Goal: Information Seeking & Learning: Find specific fact

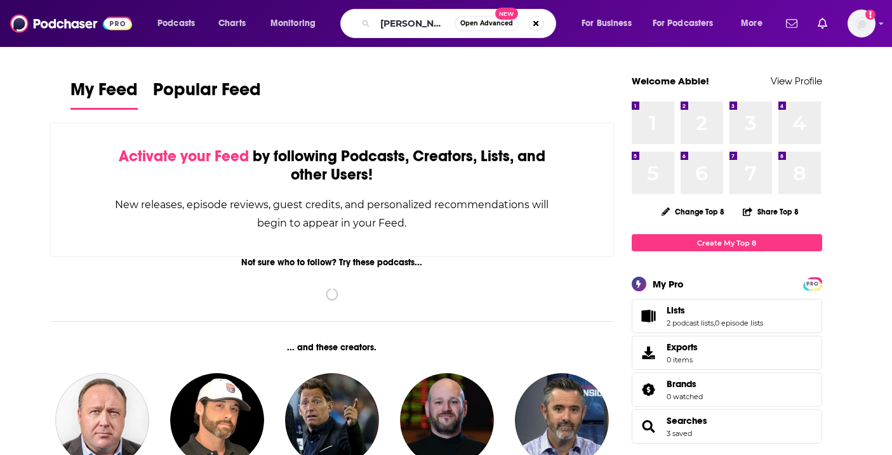
type input "[PERSON_NAME]"
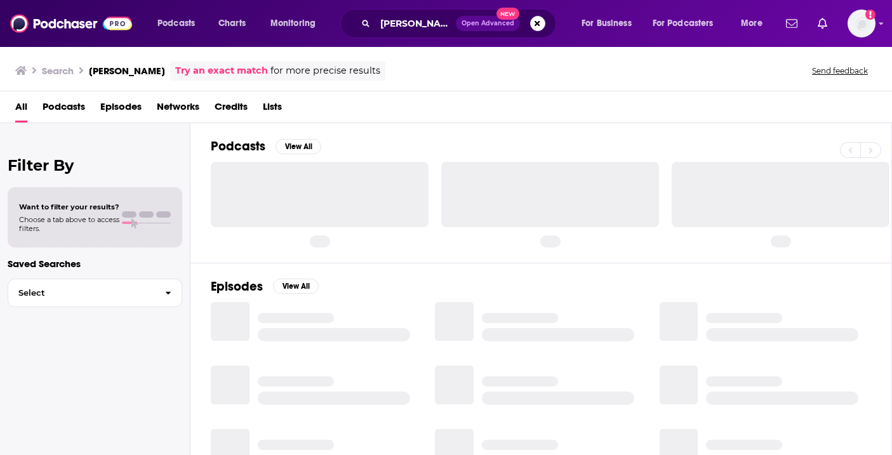
click at [236, 108] on span "Credits" at bounding box center [231, 110] width 33 height 26
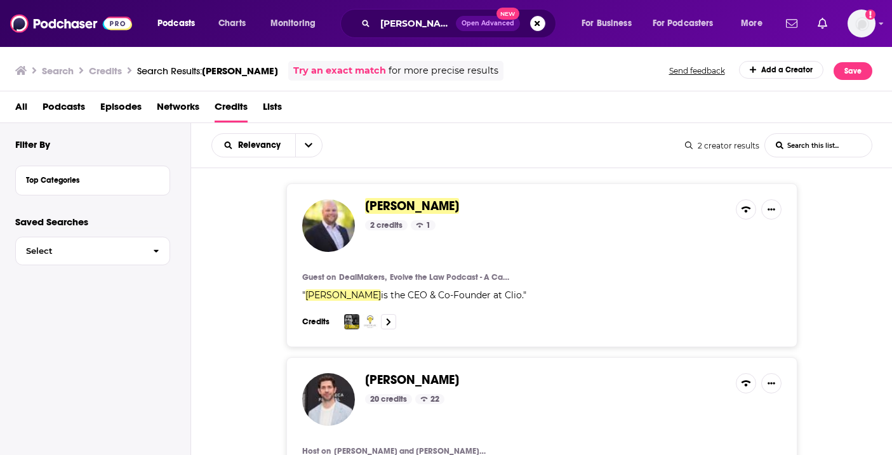
click at [429, 248] on div "[PERSON_NAME] 2 credits 1" at bounding box center [545, 225] width 361 height 53
click at [350, 237] on img at bounding box center [328, 225] width 53 height 53
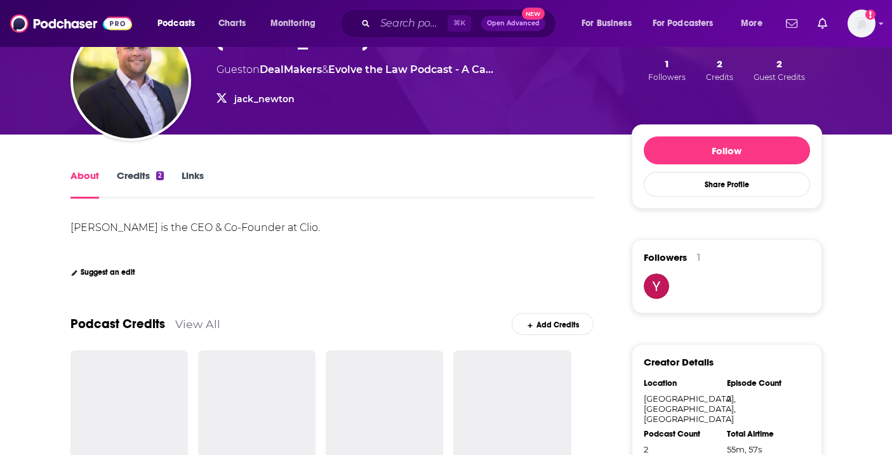
scroll to position [117, 0]
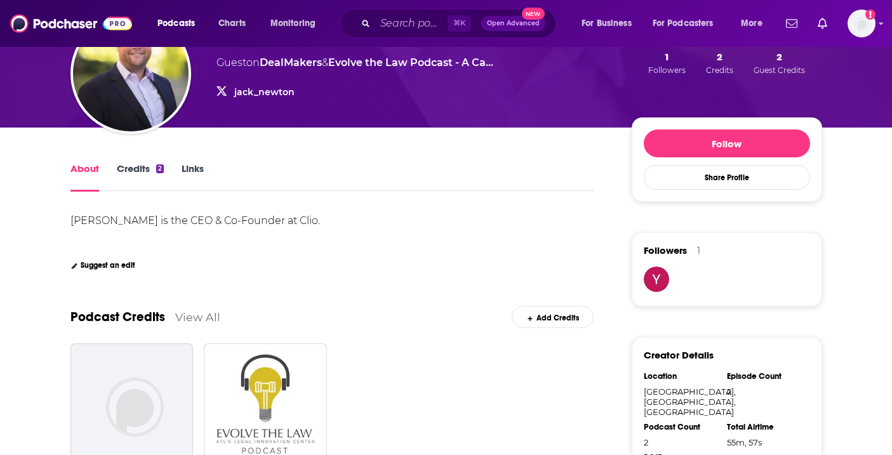
click at [147, 176] on link "Credits 2" at bounding box center [140, 177] width 47 height 29
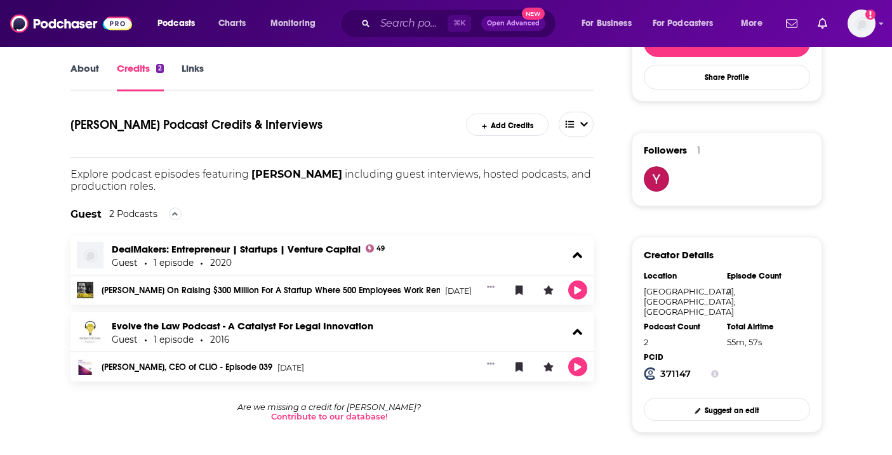
scroll to position [203, 0]
